Goal: Use online tool/utility: Utilize a website feature to perform a specific function

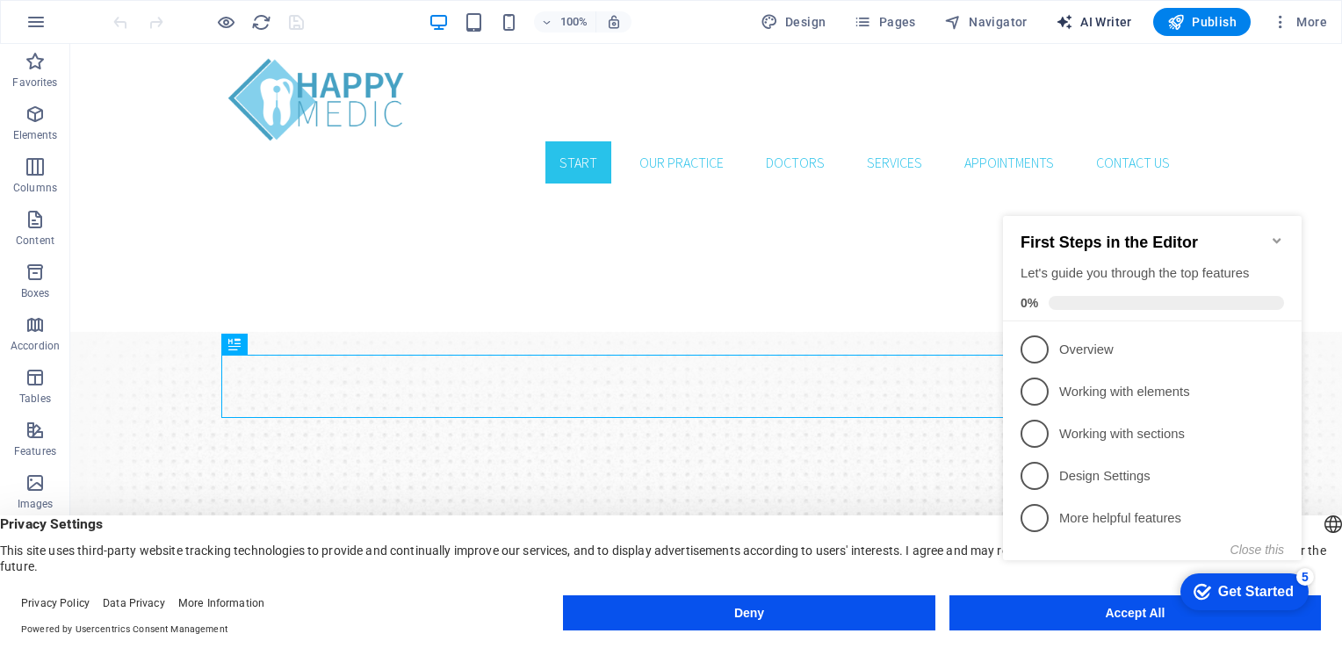
click at [1116, 21] on span "AI Writer" at bounding box center [1094, 22] width 76 height 18
select select "English"
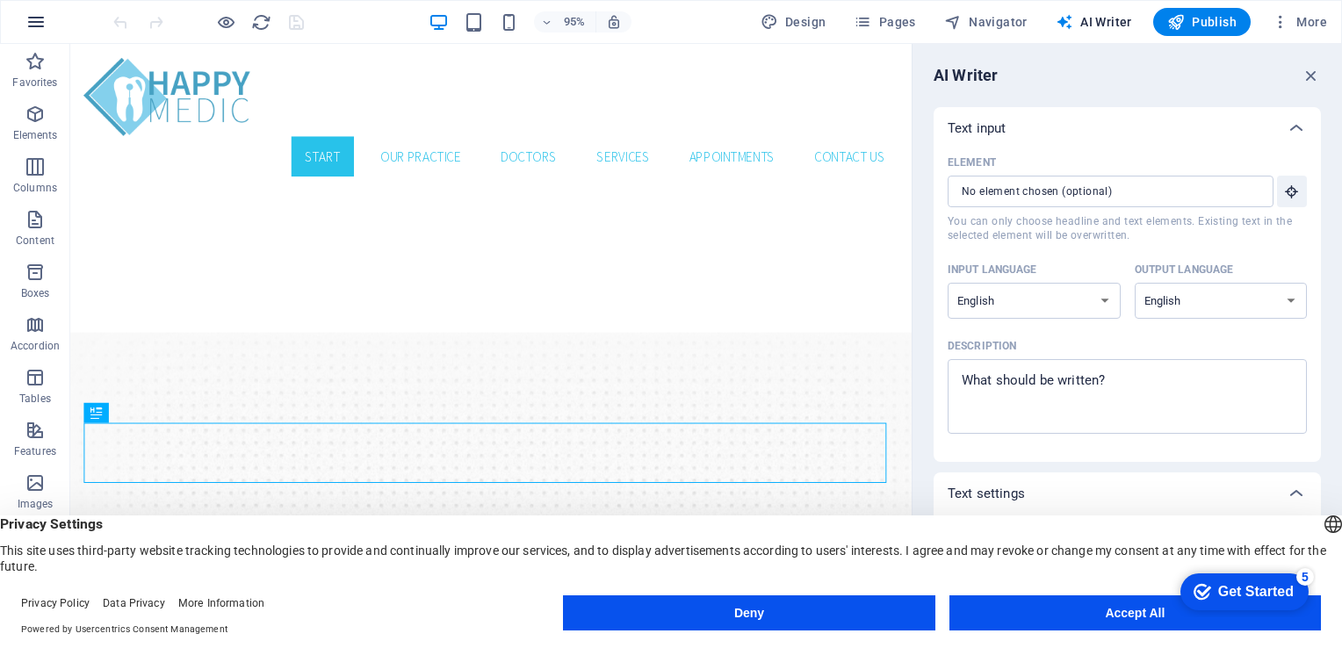
click at [32, 19] on icon "button" at bounding box center [35, 21] width 21 height 21
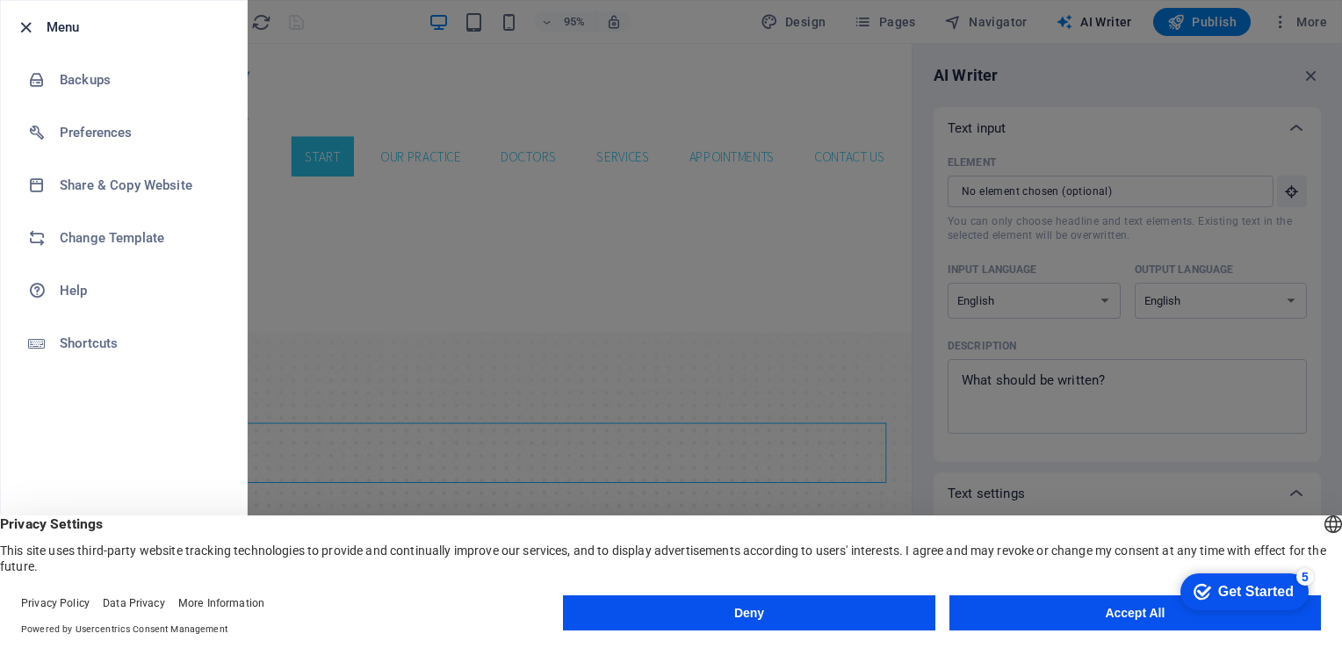
click at [31, 22] on icon "button" at bounding box center [26, 28] width 20 height 20
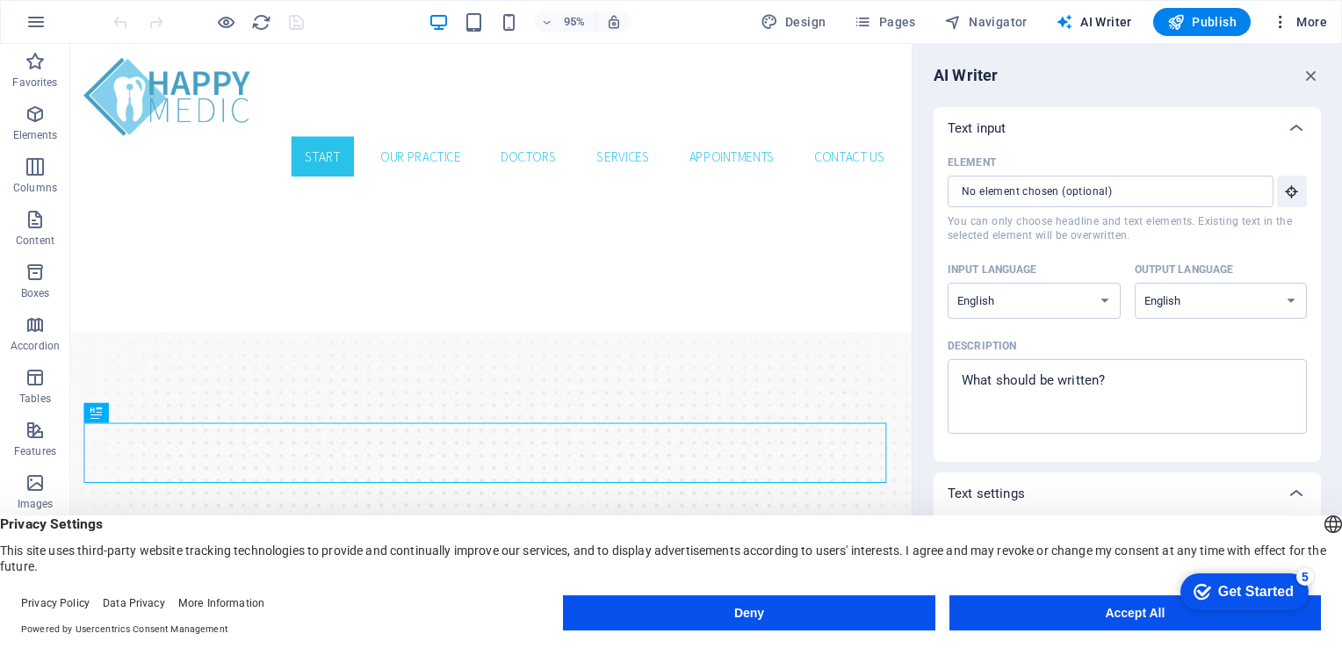
click at [1322, 31] on button "More" at bounding box center [1299, 22] width 69 height 28
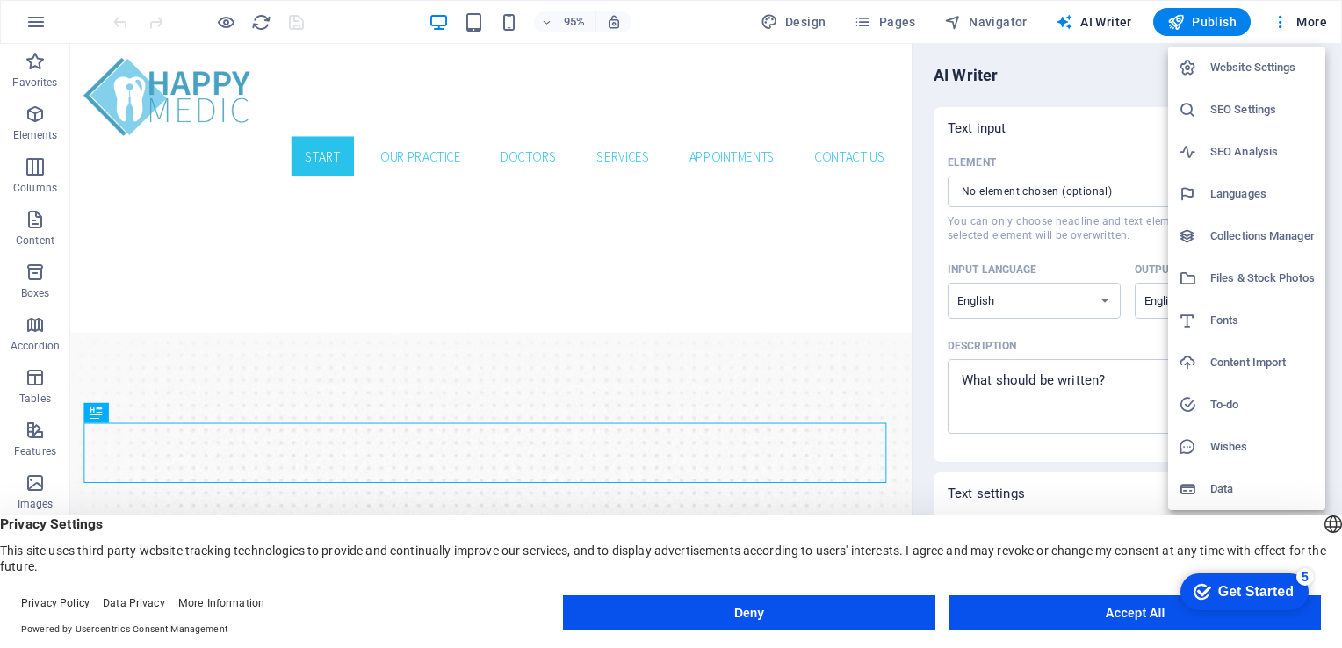
click at [1283, 20] on div at bounding box center [671, 324] width 1342 height 648
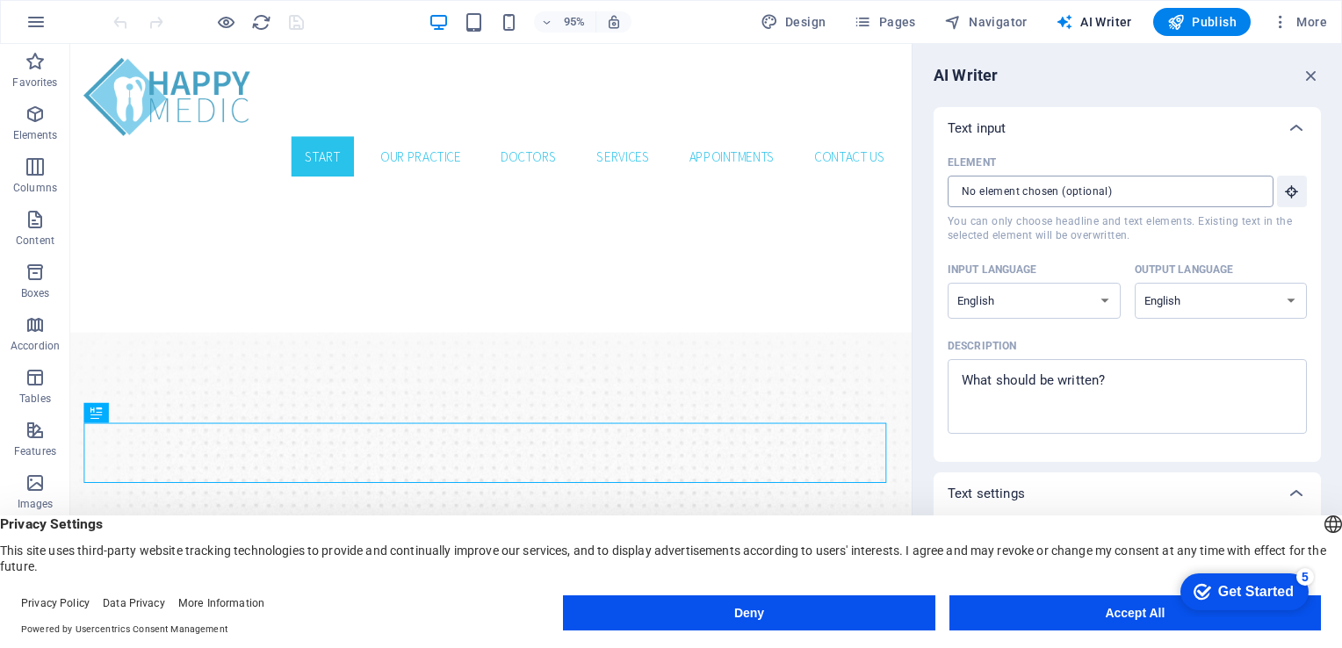
click at [1095, 195] on input "Element ​ You can only choose headline and text elements. Existing text in the …" at bounding box center [1105, 192] width 314 height 32
click at [1314, 80] on icon "button" at bounding box center [1311, 75] width 19 height 19
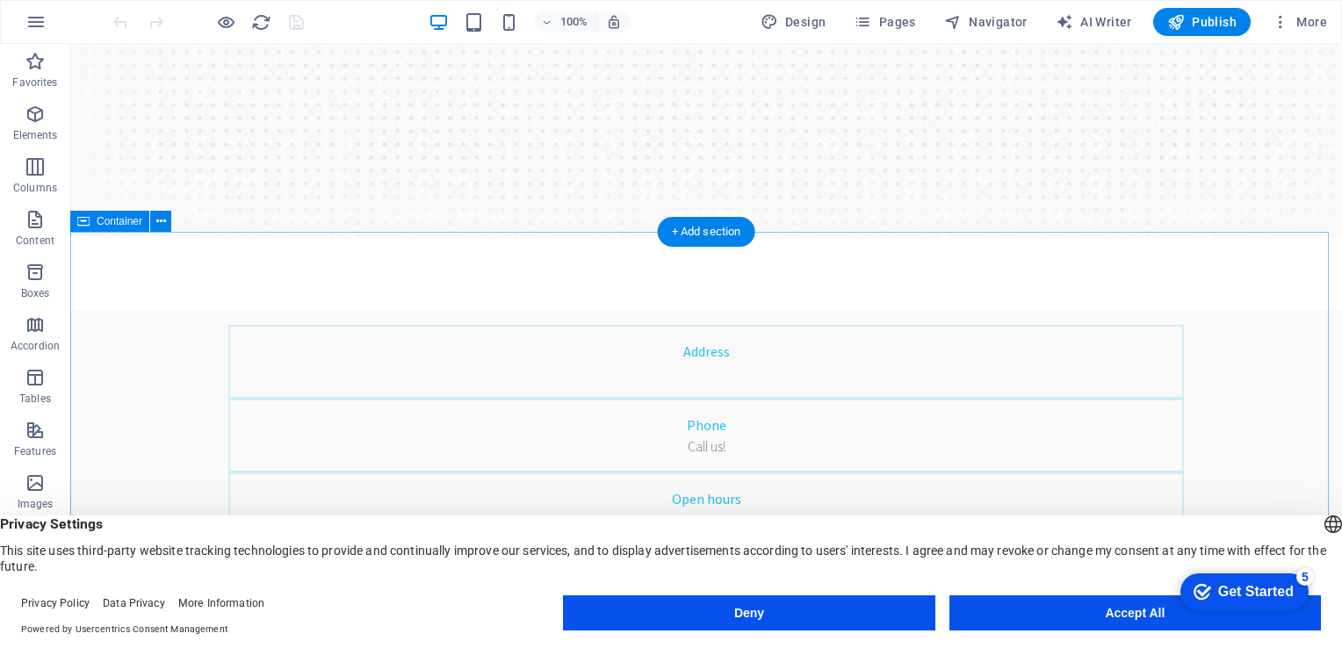
scroll to position [439, 0]
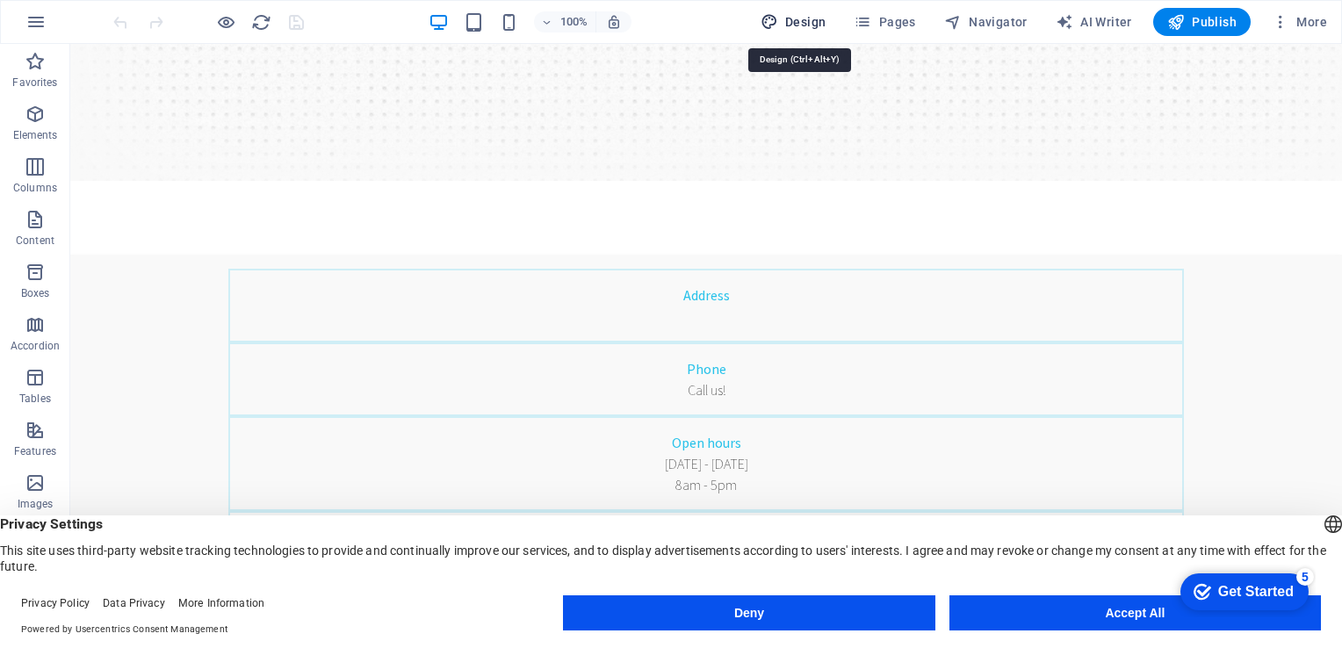
click at [811, 16] on span "Design" at bounding box center [794, 22] width 66 height 18
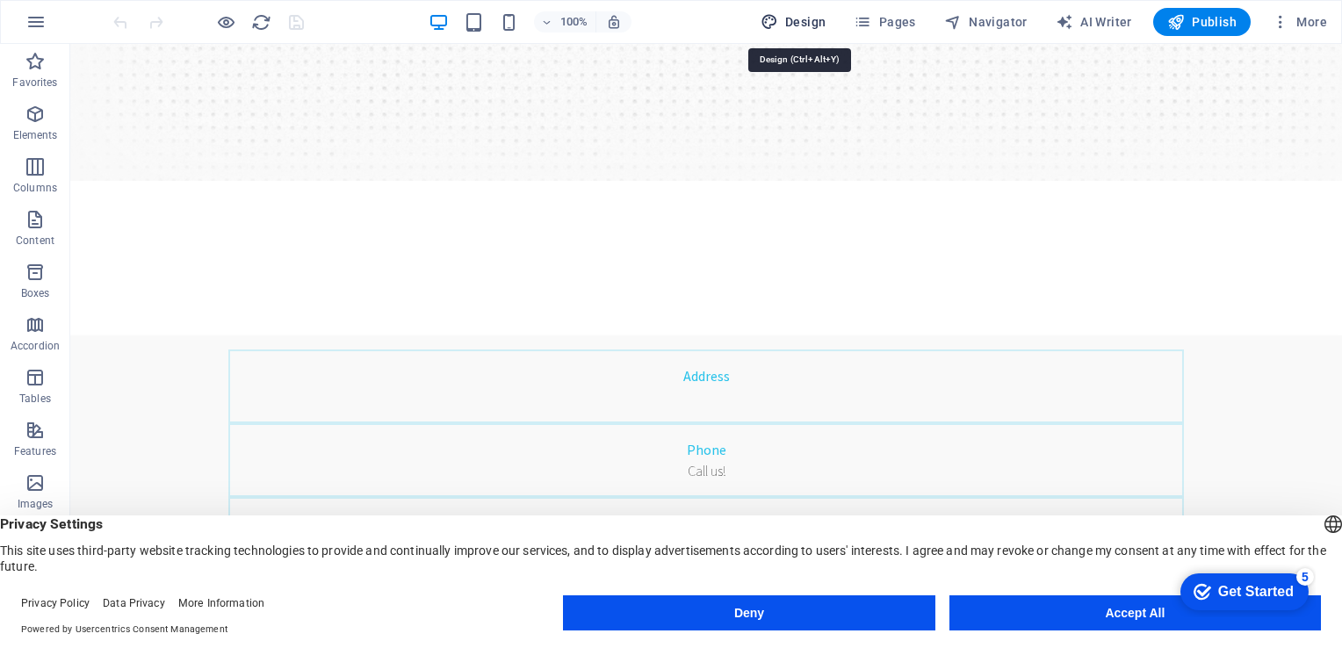
select select "rem"
select select "300"
select select "px"
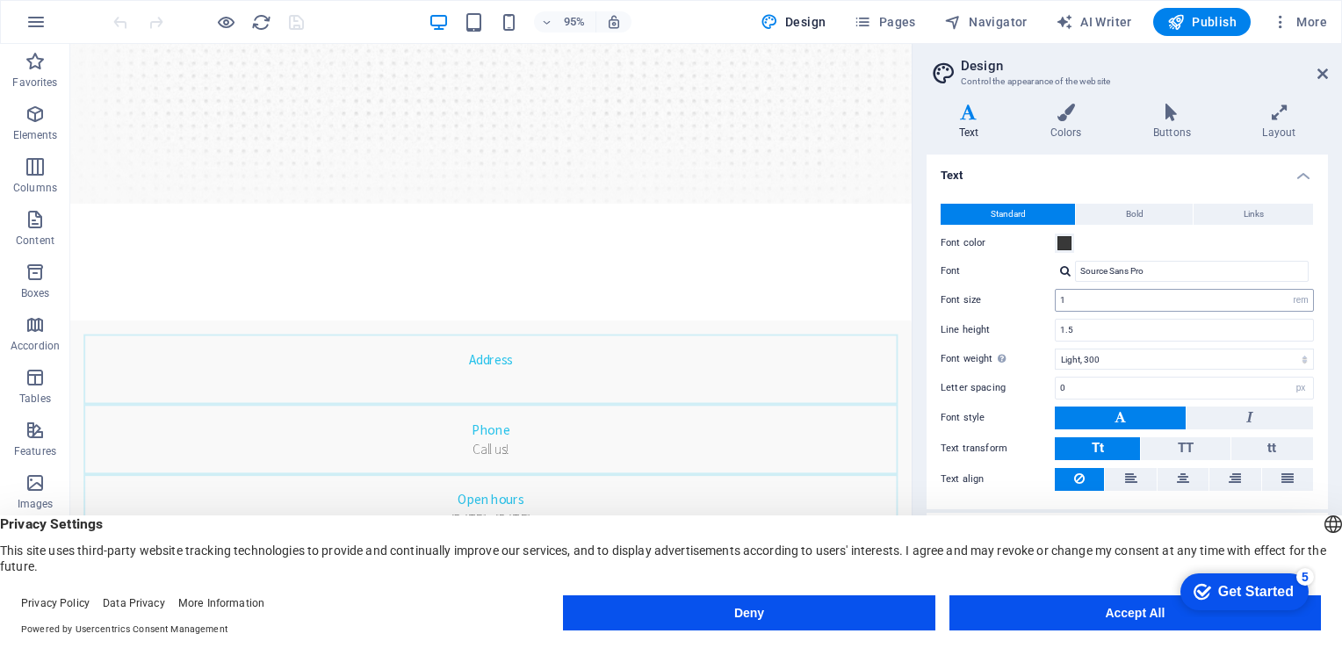
scroll to position [16, 0]
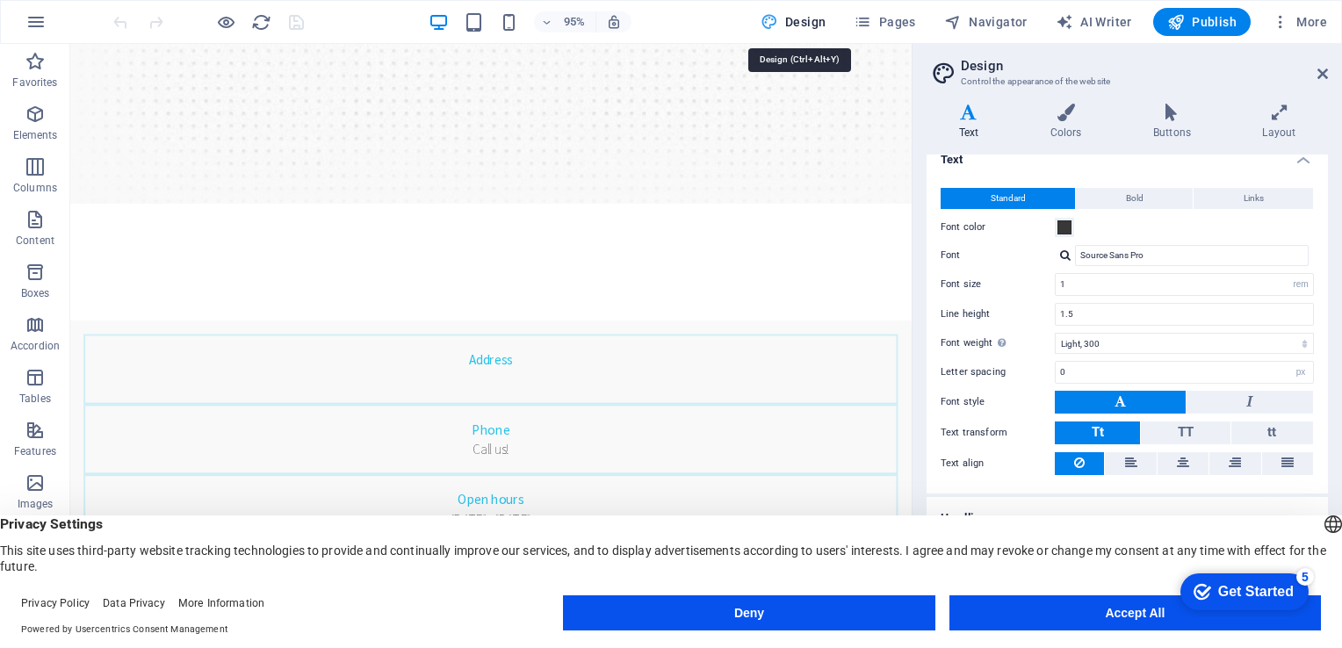
click at [808, 19] on span "Design" at bounding box center [794, 22] width 66 height 18
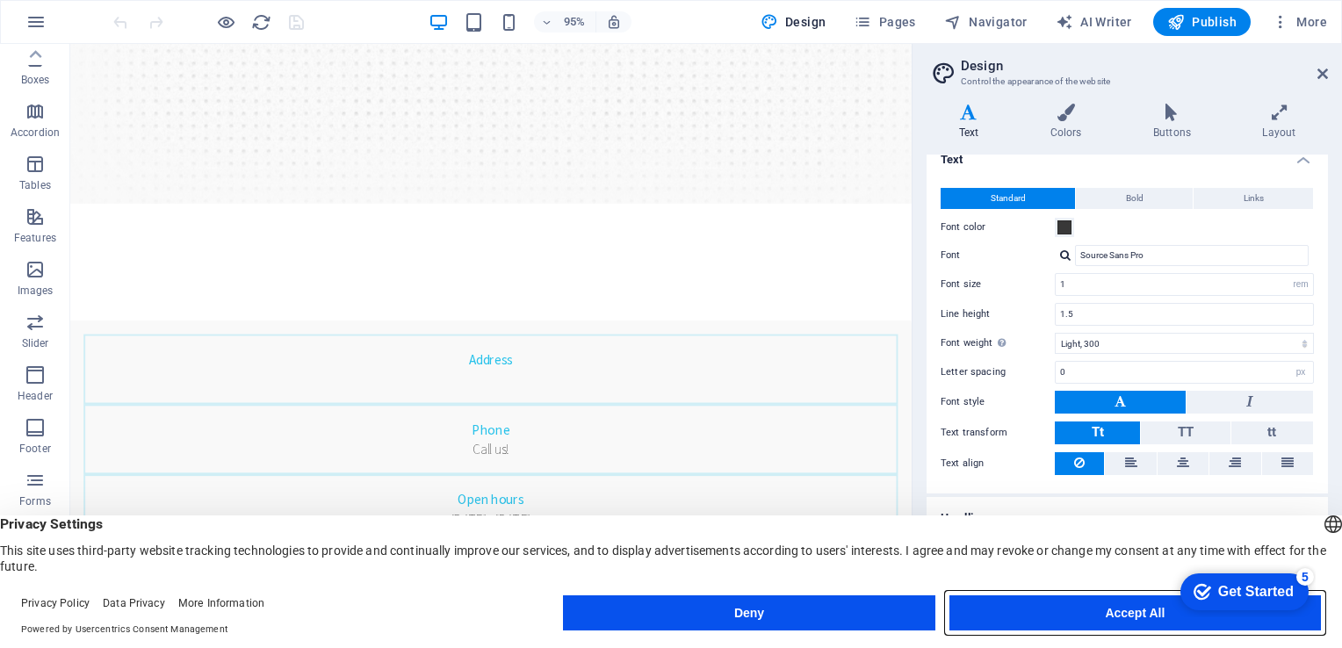
click at [1015, 629] on button "Accept All" at bounding box center [1136, 613] width 372 height 35
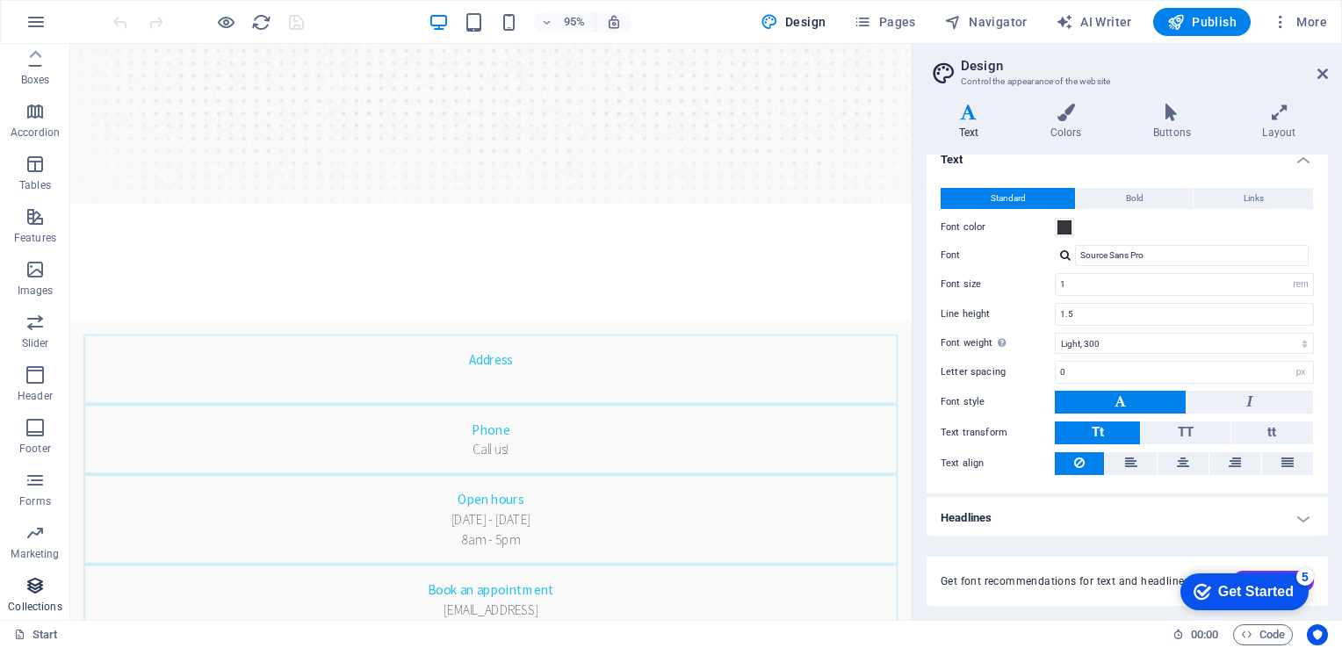
click at [34, 587] on icon "button" at bounding box center [35, 585] width 21 height 21
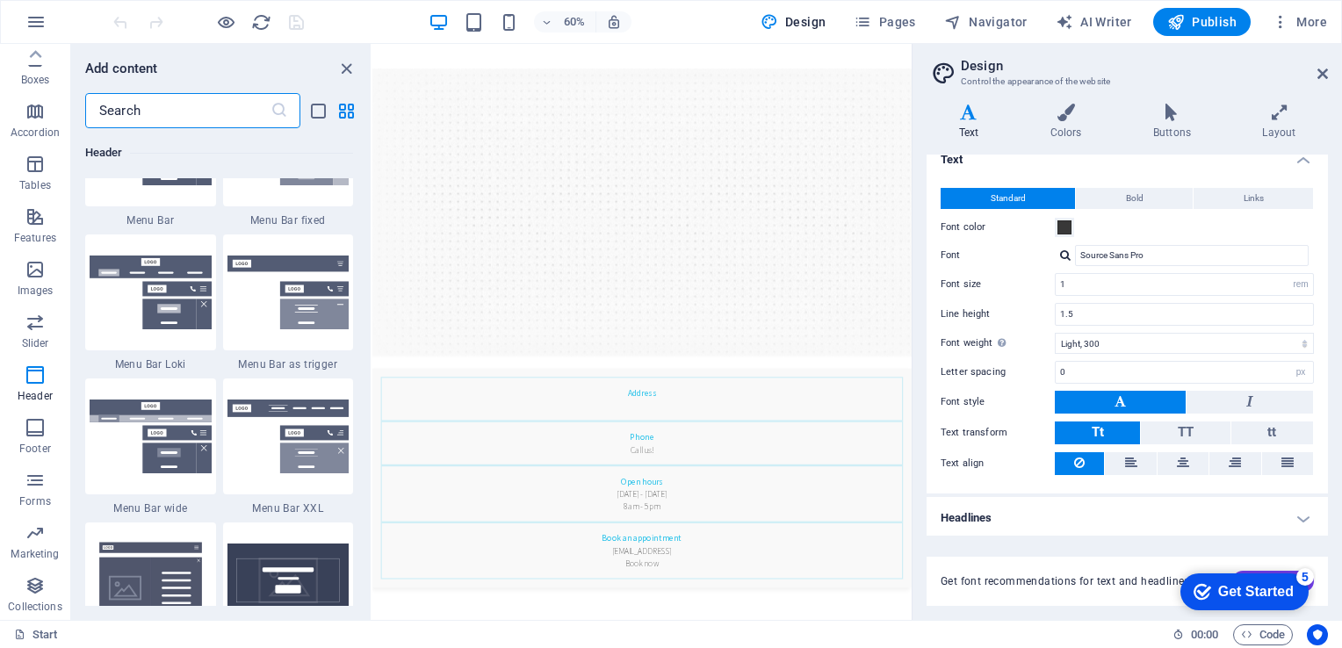
scroll to position [10722, 0]
